Goal: Task Accomplishment & Management: Use online tool/utility

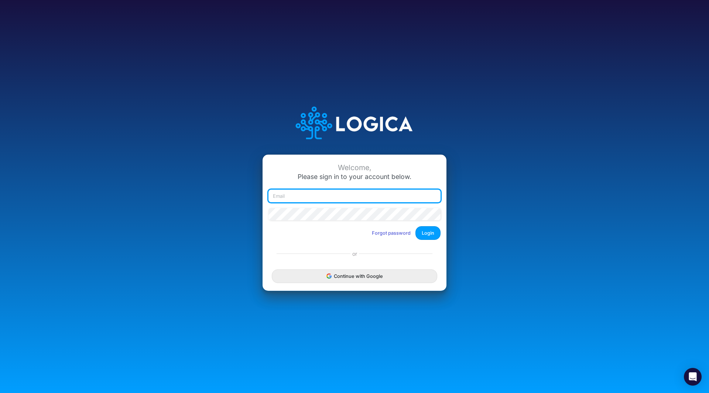
type input "[EMAIL_ADDRESS][DOMAIN_NAME]"
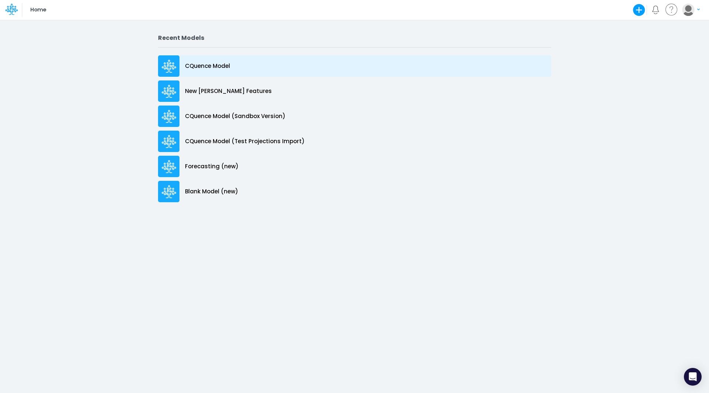
click at [216, 67] on p "CQuence Model" at bounding box center [207, 66] width 45 height 8
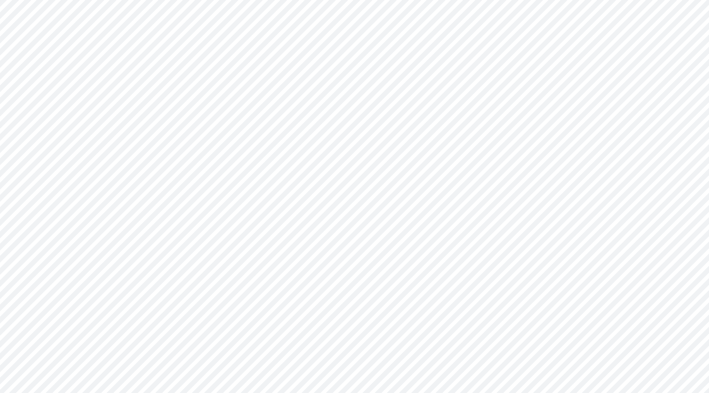
type input "Consolidated All by Month"
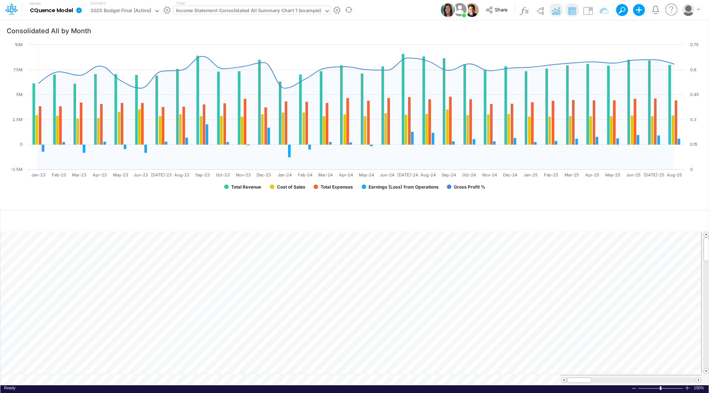
click at [252, 11] on div "Income Statement Consolidated All Summary Chart 1 (example)" at bounding box center [248, 11] width 145 height 8
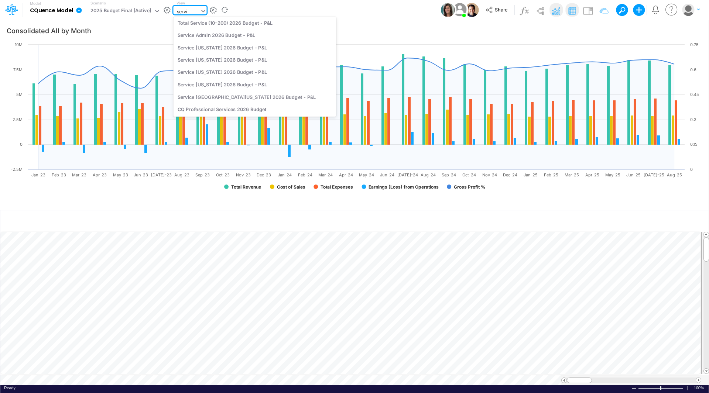
scroll to position [399, 0]
type input "service a"
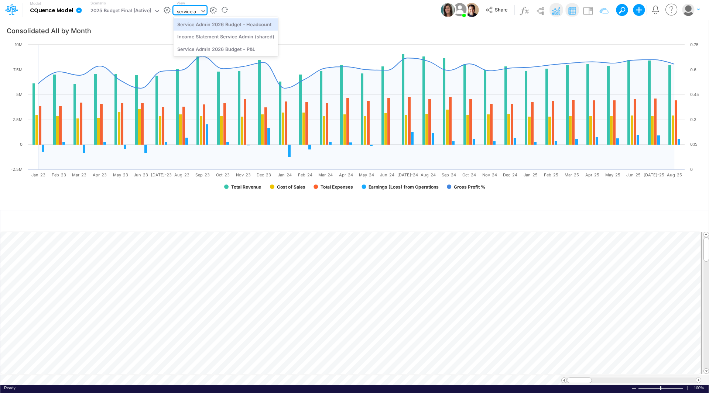
scroll to position [0, 0]
click at [245, 26] on div "Service Admin 2026 Budget - Headcount" at bounding box center [225, 24] width 105 height 12
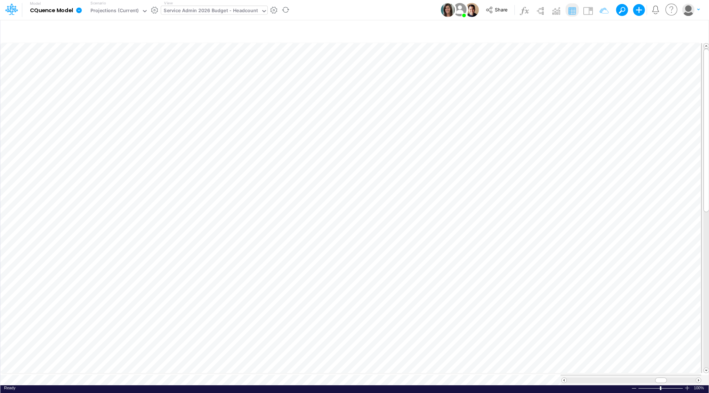
scroll to position [4, 0]
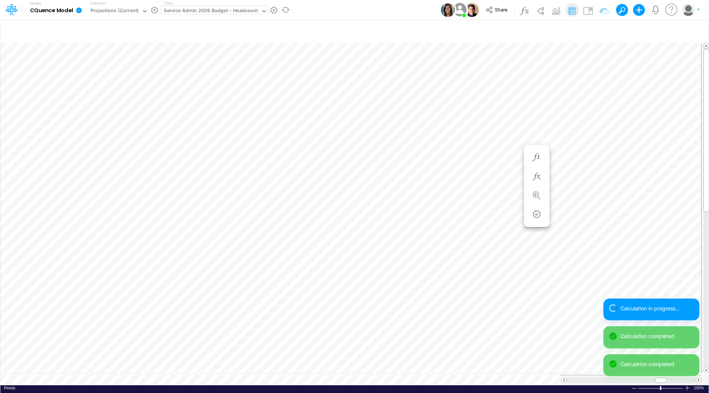
scroll to position [4, 0]
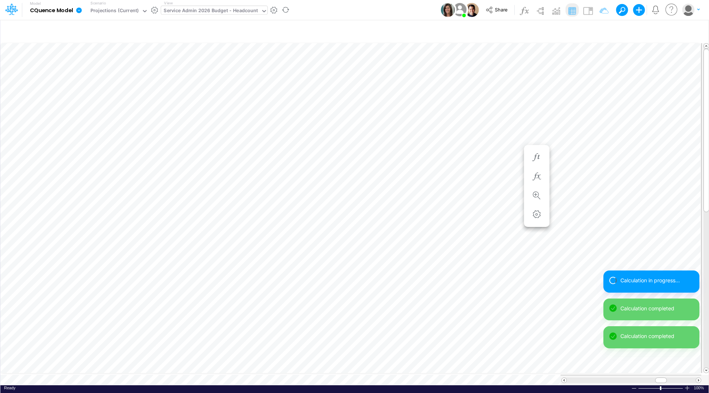
scroll to position [4, 0]
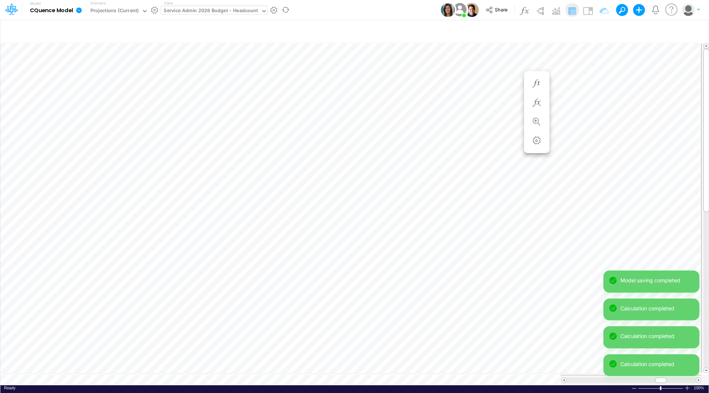
scroll to position [4, 0]
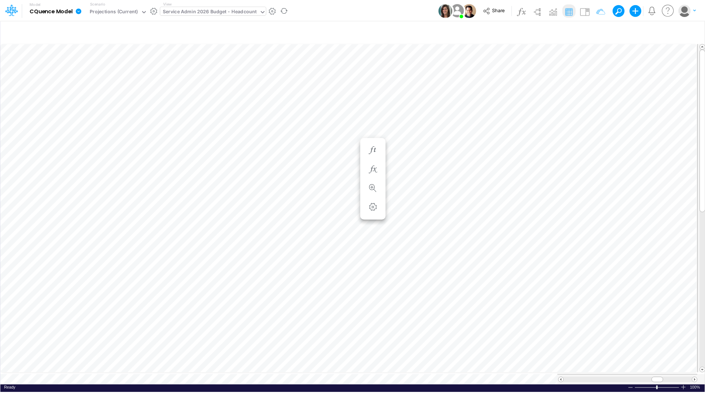
scroll to position [4, 0]
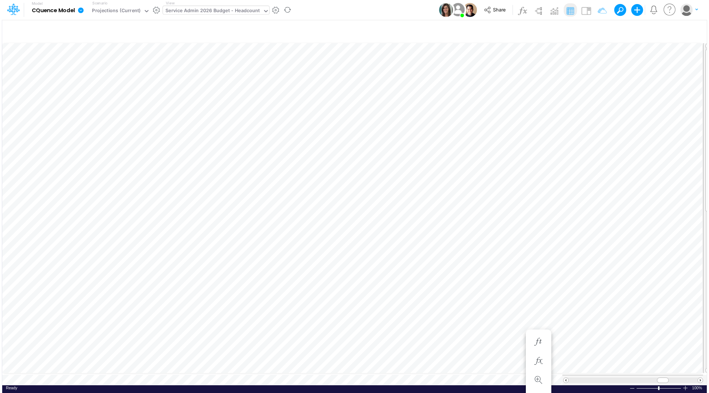
scroll to position [4, 0]
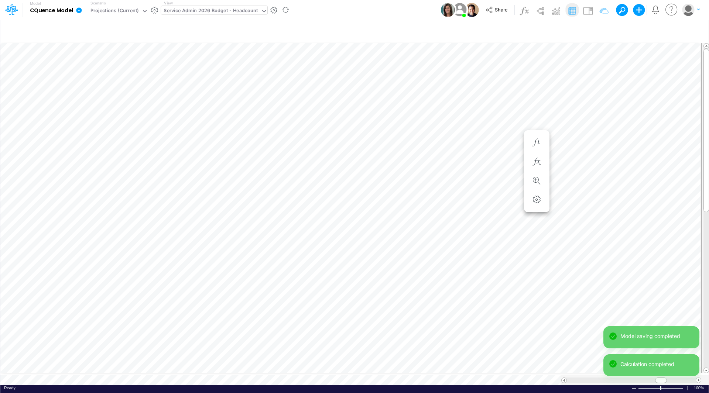
scroll to position [4, 0]
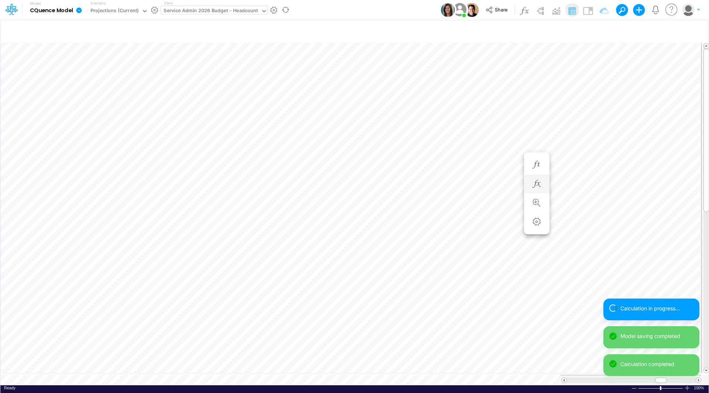
scroll to position [4, 0]
click at [221, 11] on div "Service Admin 2026 Budget - Headcount" at bounding box center [211, 11] width 94 height 8
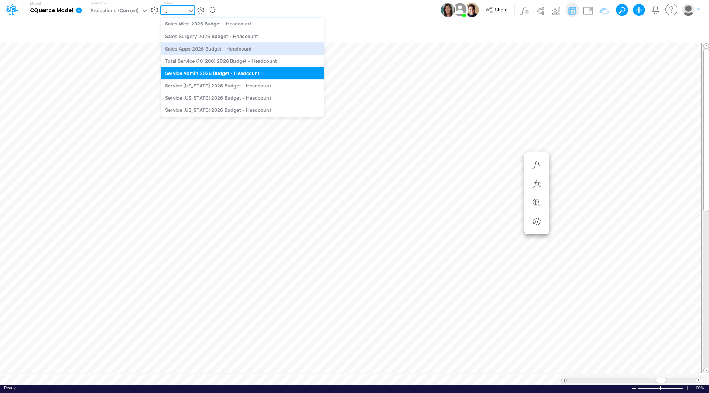
scroll to position [0, 0]
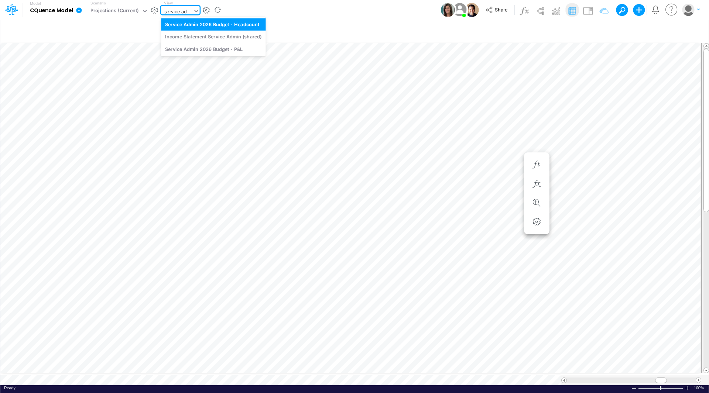
type input "service adm"
click at [222, 48] on div "Service Admin 2026 Budget - P&L" at bounding box center [213, 49] width 105 height 12
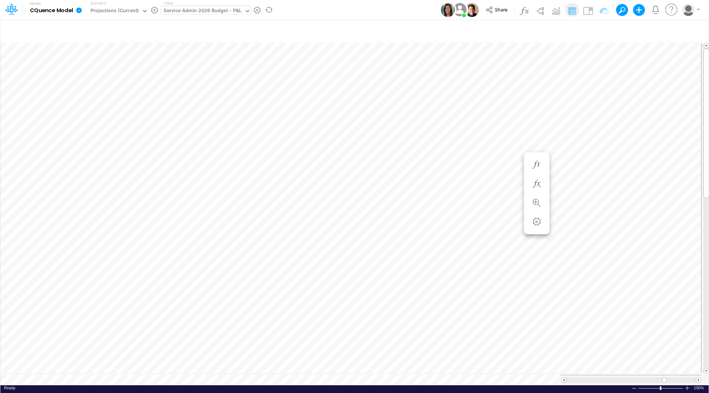
scroll to position [4, 0]
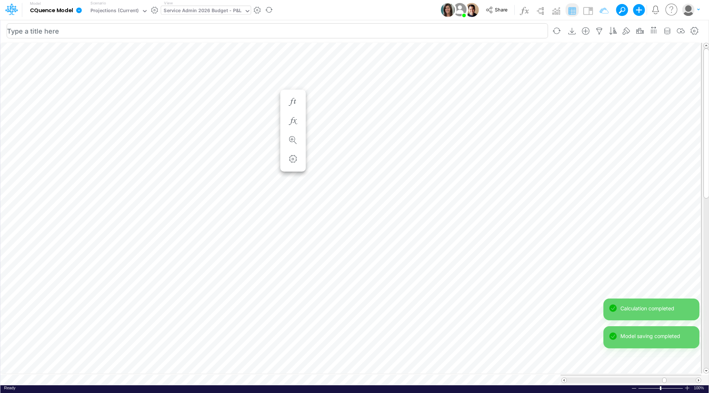
scroll to position [4, 0]
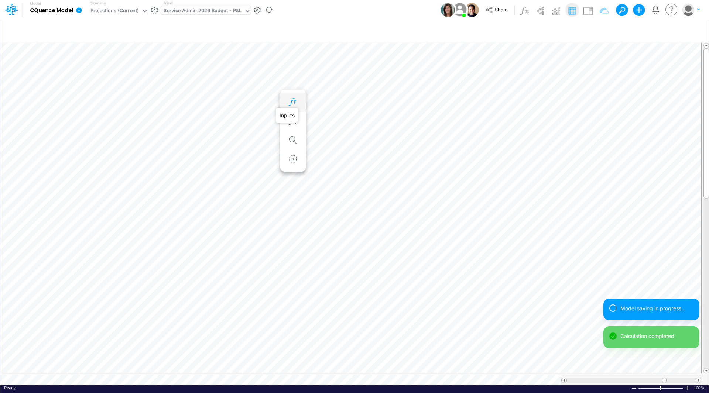
click at [293, 101] on icon "button" at bounding box center [292, 102] width 11 height 8
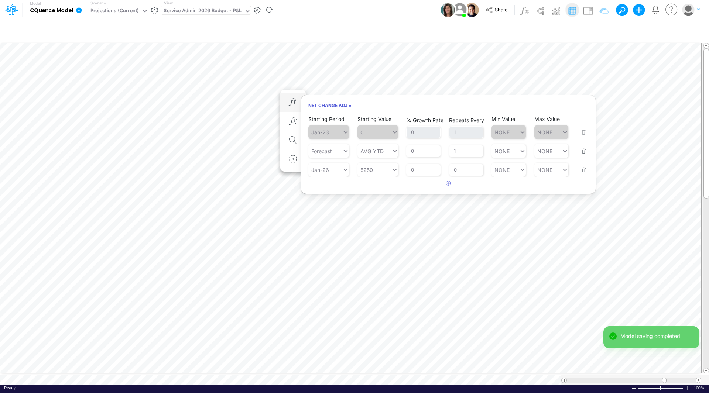
click at [583, 168] on button "button" at bounding box center [582, 165] width 10 height 20
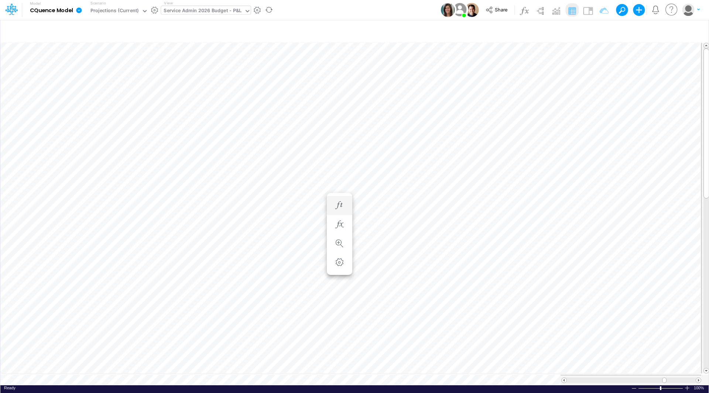
scroll to position [4, 0]
click at [295, 100] on icon "button" at bounding box center [292, 102] width 11 height 8
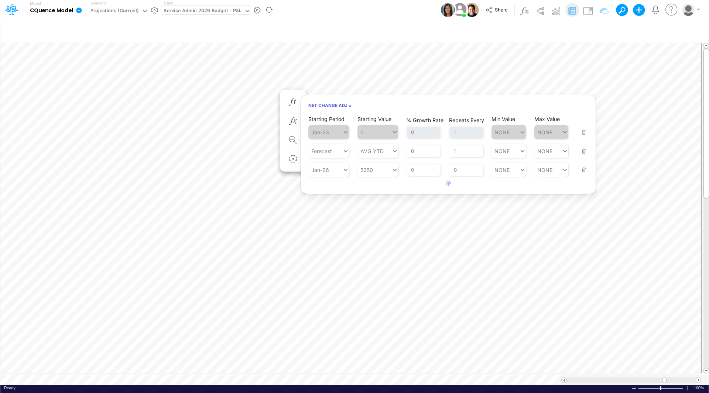
click at [584, 168] on button "button" at bounding box center [582, 165] width 10 height 20
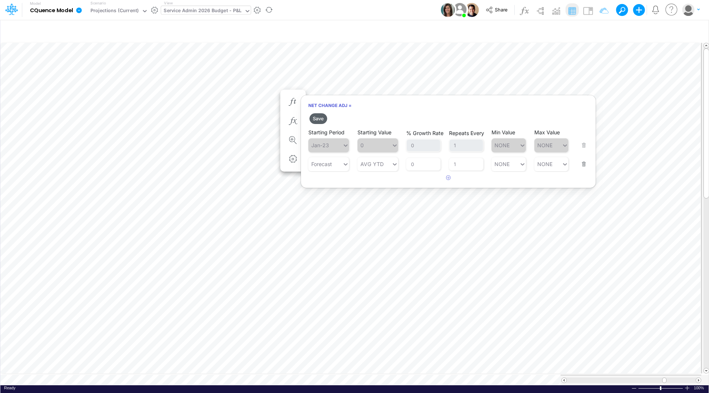
click at [322, 117] on button "Save" at bounding box center [318, 118] width 18 height 11
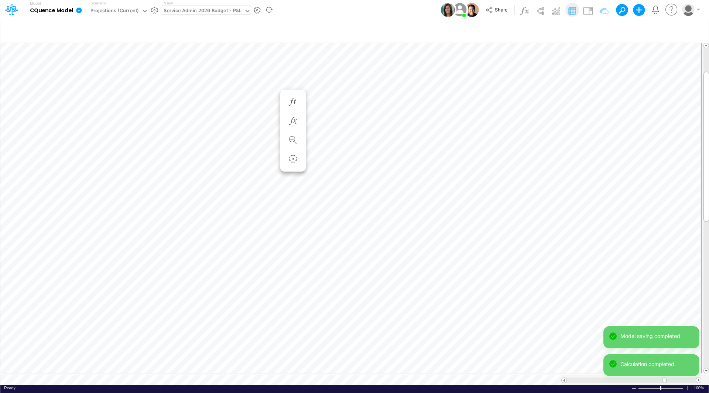
scroll to position [4, 0]
click at [700, 379] on span at bounding box center [698, 380] width 5 height 5
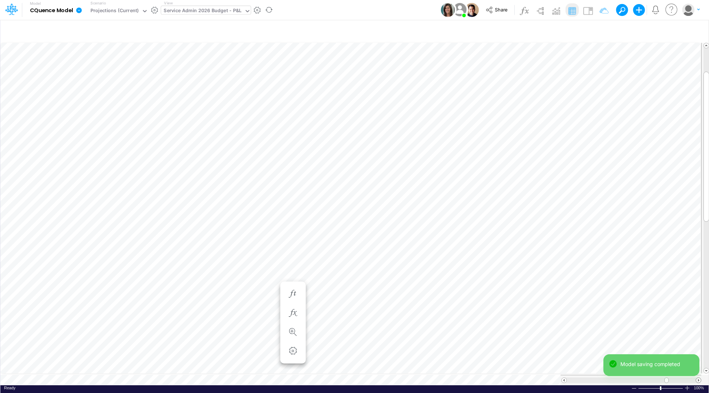
click at [700, 379] on span at bounding box center [698, 380] width 5 height 5
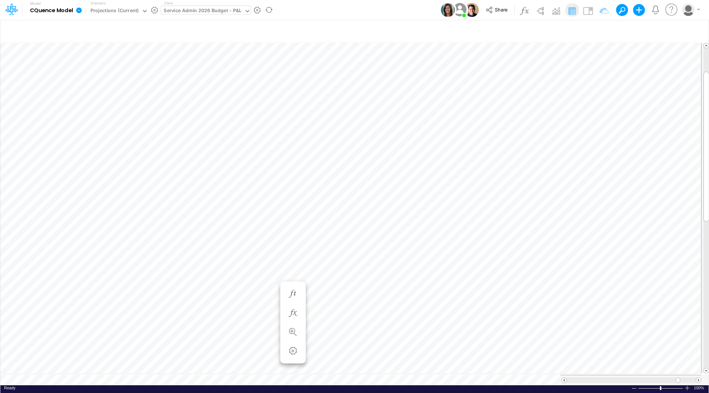
scroll to position [4, 0]
click at [478, 289] on button "button" at bounding box center [479, 294] width 14 height 15
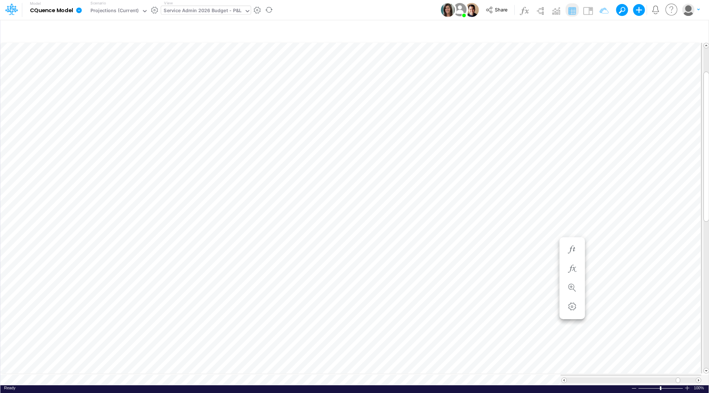
scroll to position [4, 0]
